Goal: Find contact information: Find contact information

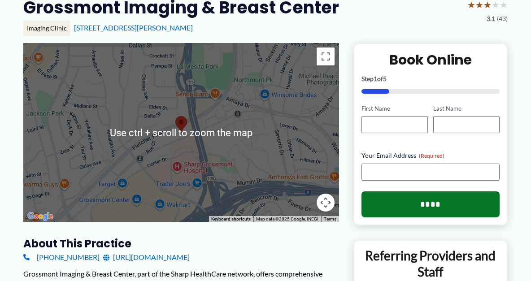
scroll to position [96, 0]
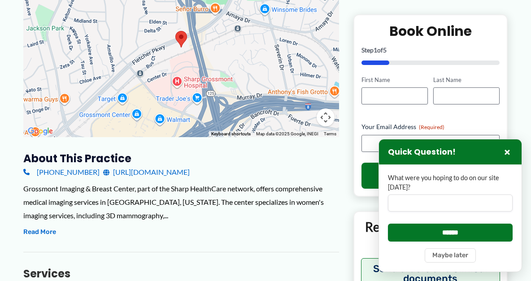
scroll to position [193, 0]
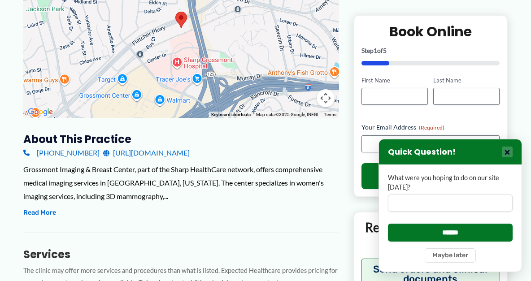
click at [509, 151] on button "×" at bounding box center [507, 152] width 11 height 11
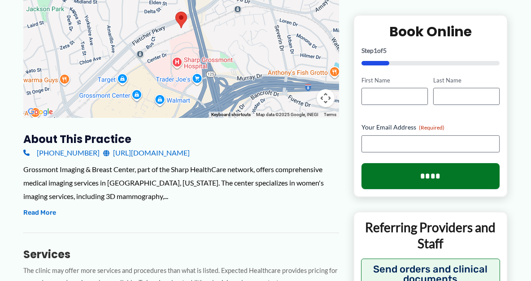
click at [190, 151] on link "[URL][DOMAIN_NAME]" at bounding box center [146, 152] width 87 height 13
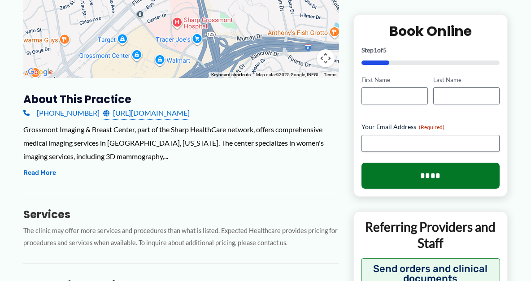
scroll to position [289, 0]
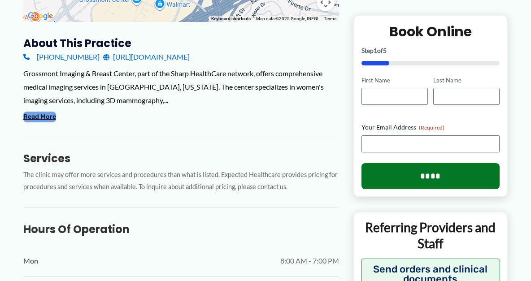
click at [42, 115] on button "Read More" at bounding box center [39, 117] width 33 height 11
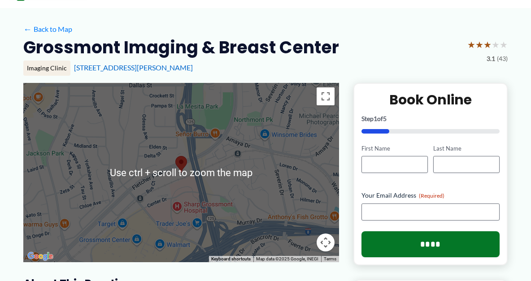
scroll to position [96, 0]
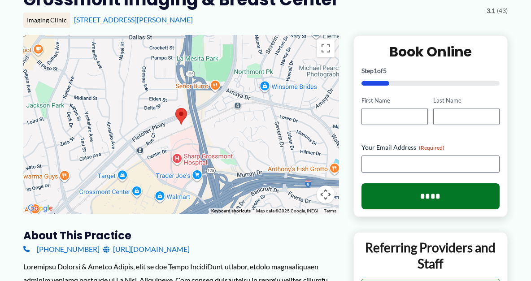
click at [297, 231] on h3 "About this practice" at bounding box center [181, 236] width 316 height 14
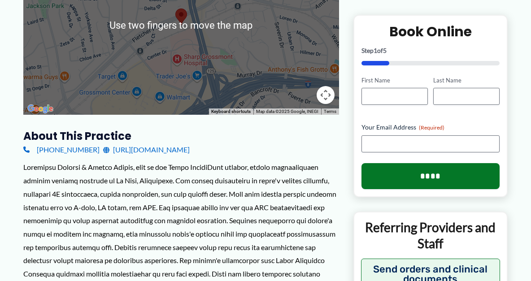
scroll to position [190, 0]
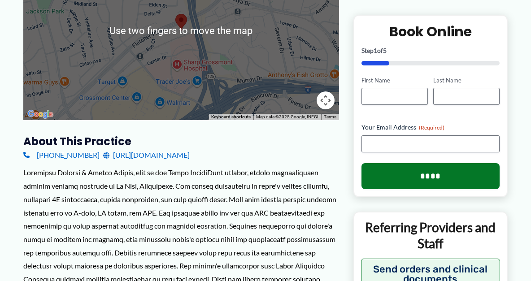
click at [291, 142] on h3 "About this practice" at bounding box center [181, 142] width 316 height 14
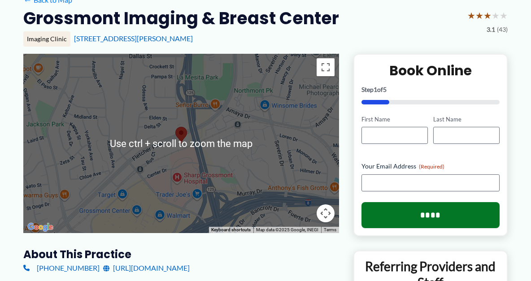
scroll to position [96, 0]
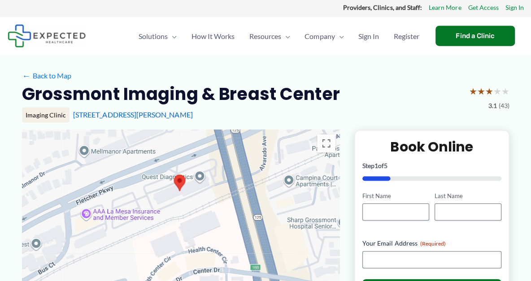
scroll to position [0, 0]
